Goal: Communication & Community: Share content

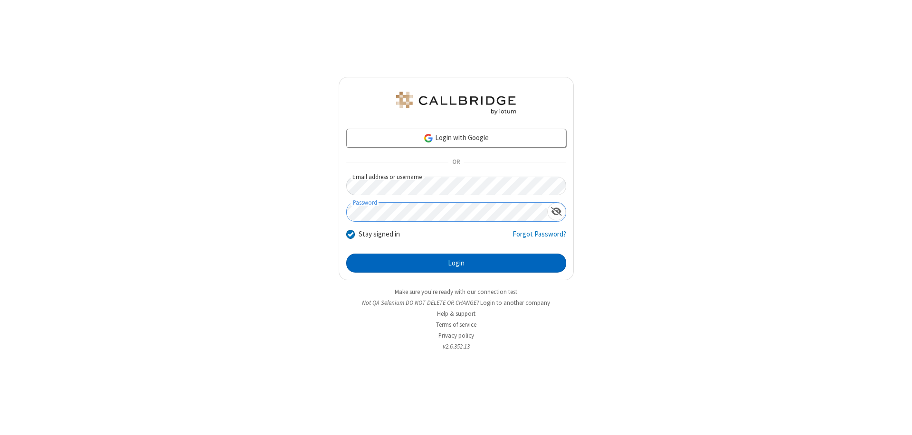
click at [456, 263] on button "Login" at bounding box center [456, 263] width 220 height 19
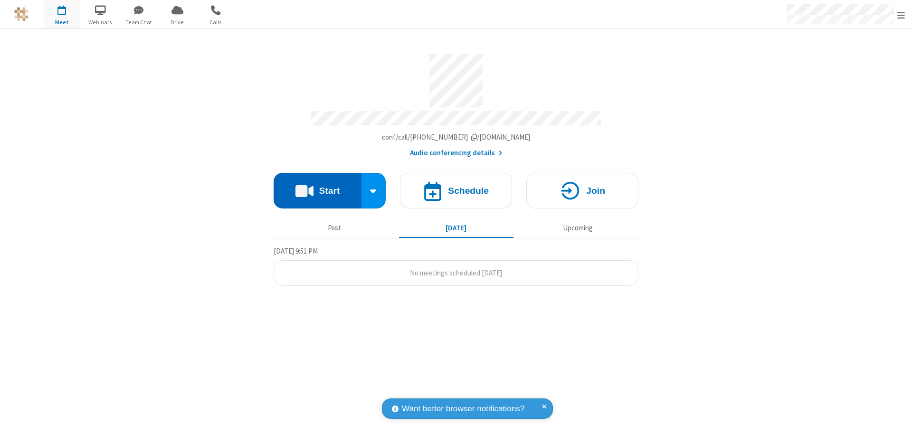
click at [317, 186] on button "Start" at bounding box center [317, 191] width 88 height 36
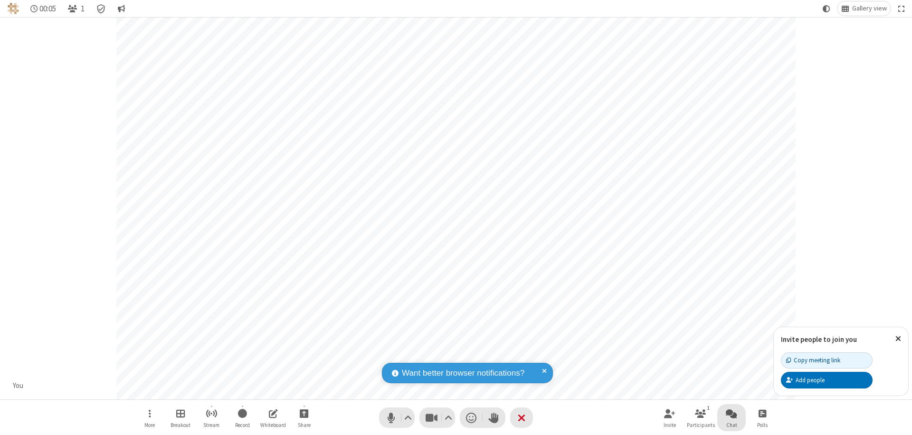
click at [731, 413] on span "Open chat" at bounding box center [731, 413] width 11 height 12
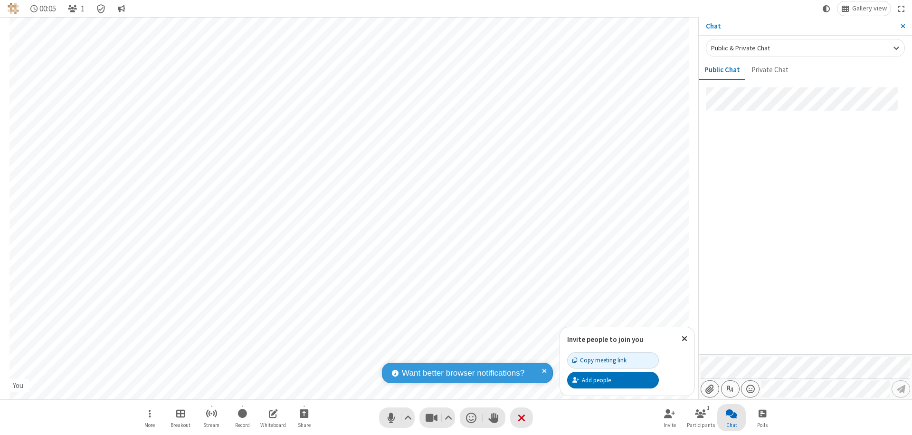
type input "C:\fakepath\doc_test.docx"
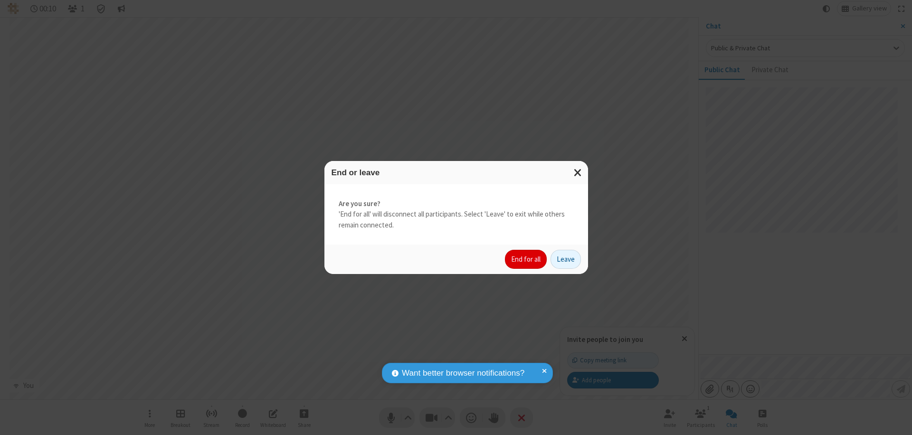
click at [526, 259] on button "End for all" at bounding box center [526, 259] width 42 height 19
